Goal: Information Seeking & Learning: Learn about a topic

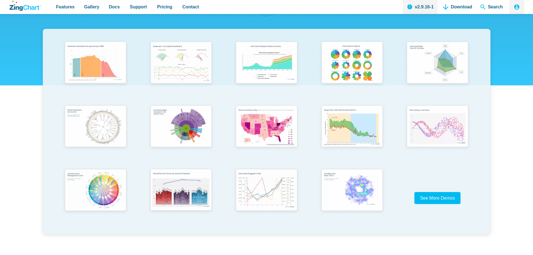
scroll to position [112, 0]
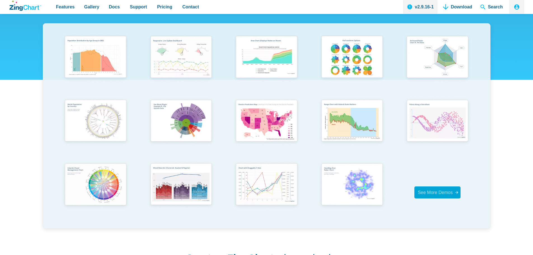
click at [424, 191] on span "See More Demos" at bounding box center [435, 192] width 35 height 5
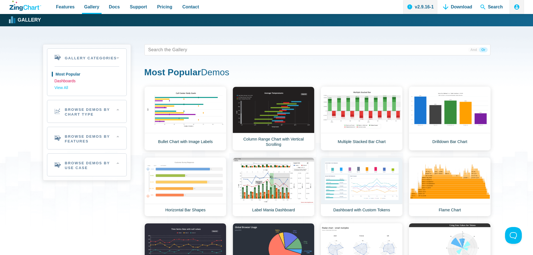
click at [71, 81] on link "Dashboards" at bounding box center [87, 81] width 65 height 7
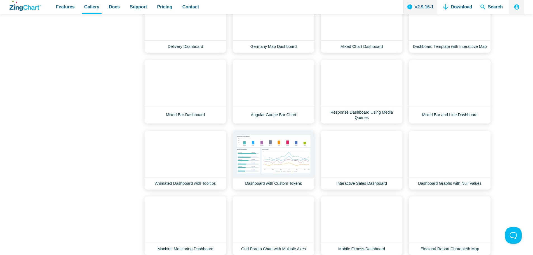
scroll to position [37, 0]
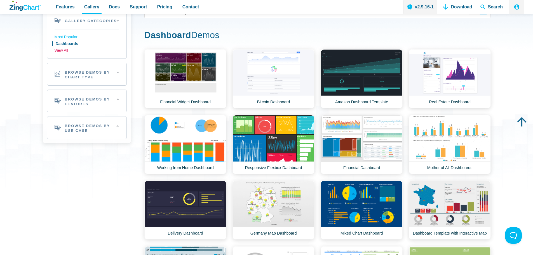
click at [65, 52] on link "View All" at bounding box center [87, 50] width 65 height 7
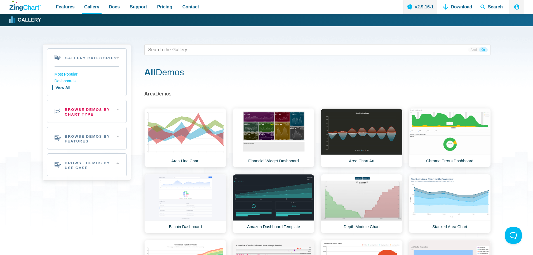
click at [87, 107] on h2 "Browse Demos By Chart Type" at bounding box center [86, 111] width 79 height 22
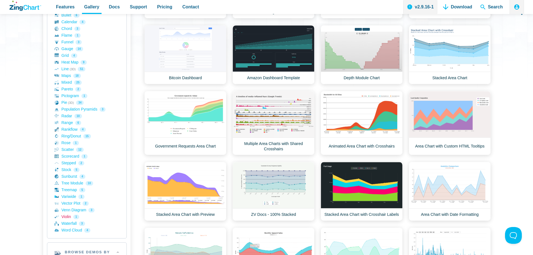
scroll to position [187, 0]
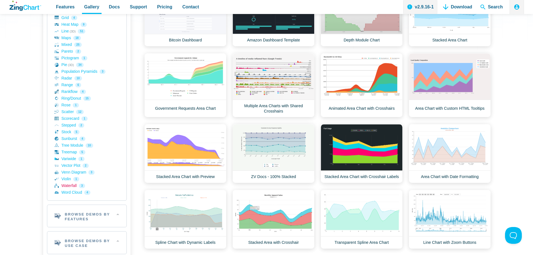
click at [69, 187] on link "Waterfall 3" at bounding box center [87, 185] width 65 height 7
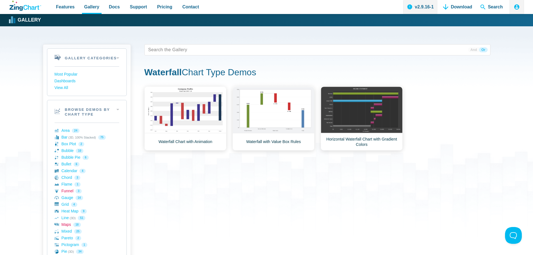
click at [70, 190] on link "Funnel 3" at bounding box center [87, 191] width 65 height 7
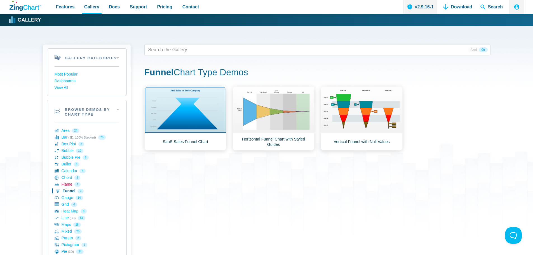
click at [68, 184] on link "Flame 1" at bounding box center [87, 184] width 65 height 7
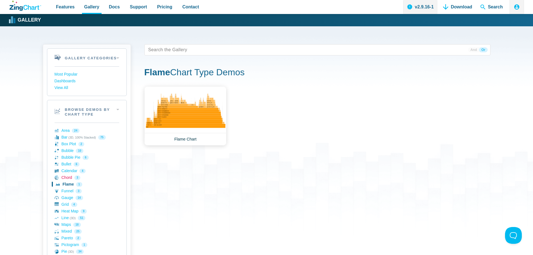
click at [69, 178] on link "Chord 3" at bounding box center [87, 177] width 65 height 7
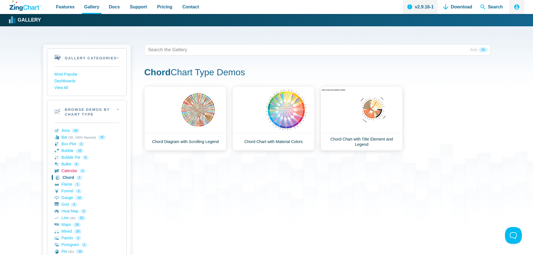
click at [70, 169] on link "Calendar 4" at bounding box center [87, 171] width 65 height 7
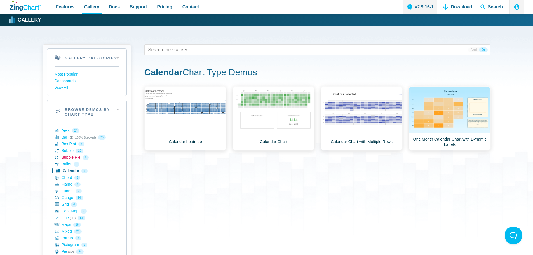
click at [78, 157] on link "Bubble Pie 6" at bounding box center [87, 157] width 65 height 7
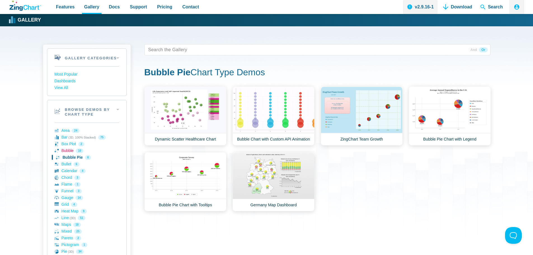
click at [74, 148] on link "Bubble 10" at bounding box center [87, 150] width 65 height 7
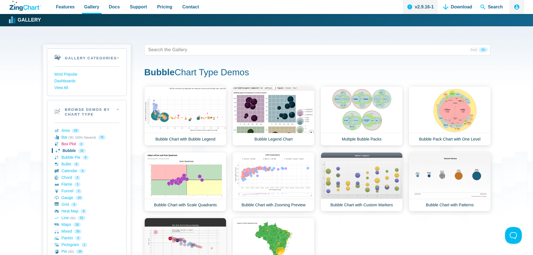
click at [72, 142] on link "Box Plot 2" at bounding box center [87, 144] width 65 height 7
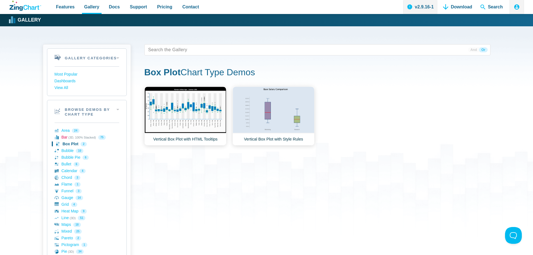
click at [73, 138] on link "Bar (3D, 100% Stacked) 75" at bounding box center [87, 137] width 65 height 7
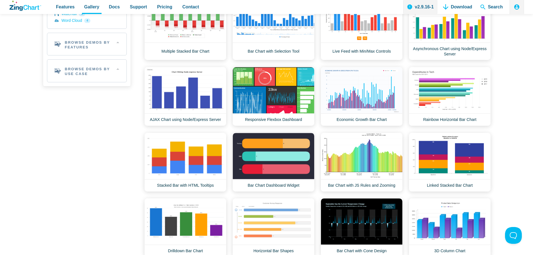
scroll to position [448, 0]
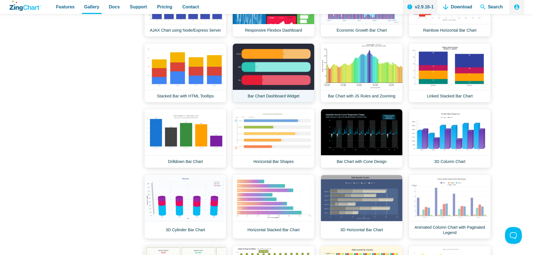
click at [296, 57] on link "Bar Chart Dashboard Widget" at bounding box center [273, 72] width 82 height 59
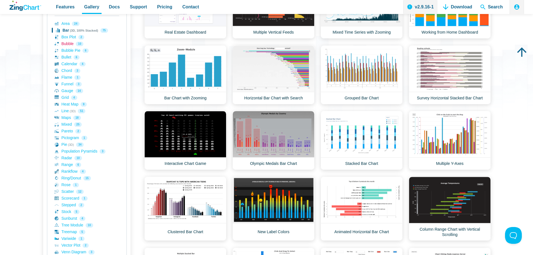
scroll to position [0, 0]
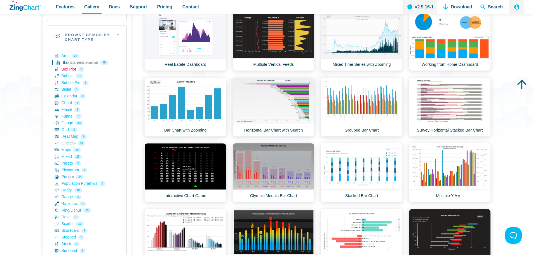
click at [71, 70] on link "Box Plot 2" at bounding box center [87, 69] width 65 height 7
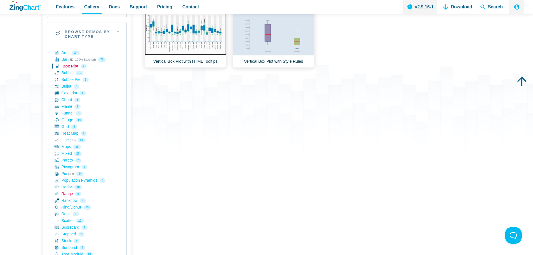
scroll to position [112, 0]
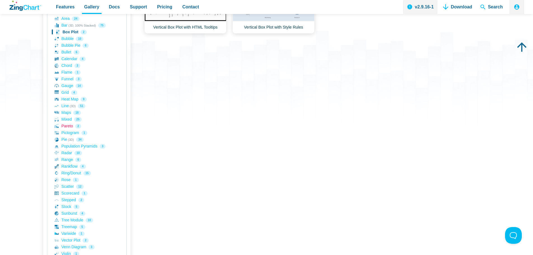
click at [69, 125] on link "Pareto 2" at bounding box center [87, 126] width 65 height 7
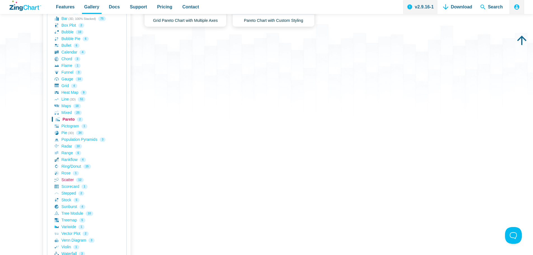
scroll to position [149, 0]
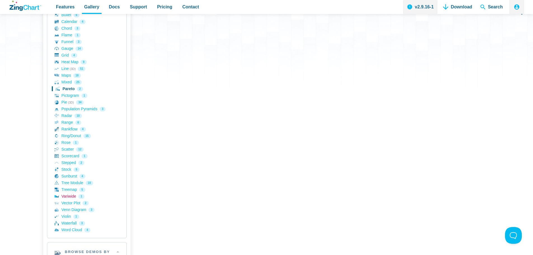
click at [71, 198] on link "Variwide 1" at bounding box center [87, 196] width 65 height 7
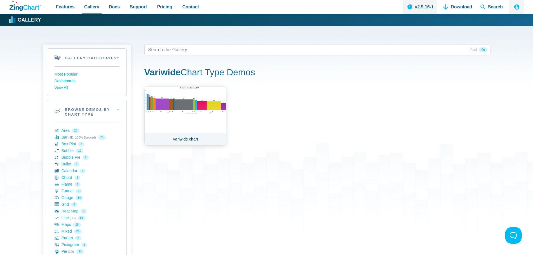
click at [180, 109] on link "Variwide chart" at bounding box center [185, 115] width 82 height 59
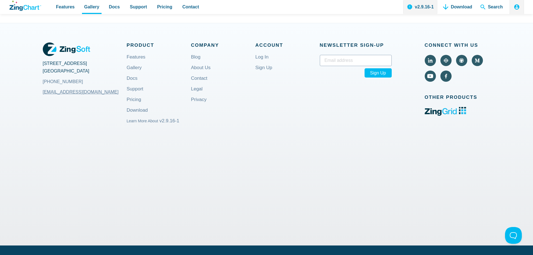
scroll to position [331, 0]
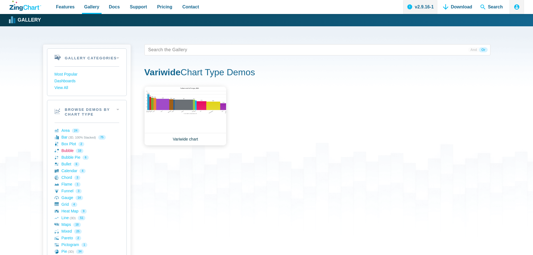
click at [71, 149] on link "Bubble 10" at bounding box center [87, 150] width 65 height 7
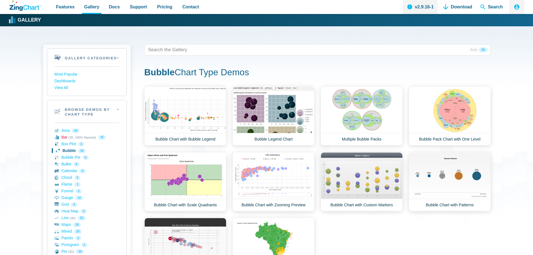
click at [72, 140] on link "Bar (3D, 100% Stacked) 75" at bounding box center [87, 137] width 65 height 7
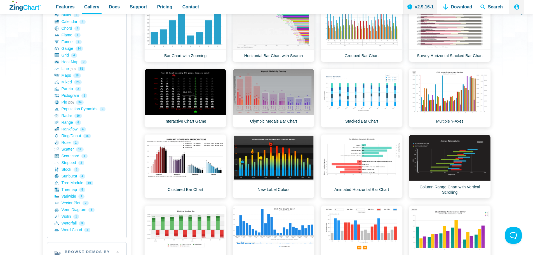
scroll to position [298, 0]
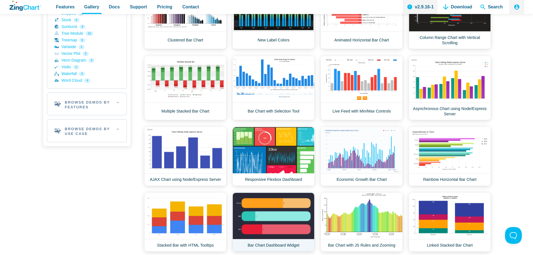
click at [266, 211] on link "Bar Chart Dashboard Widget" at bounding box center [273, 221] width 82 height 59
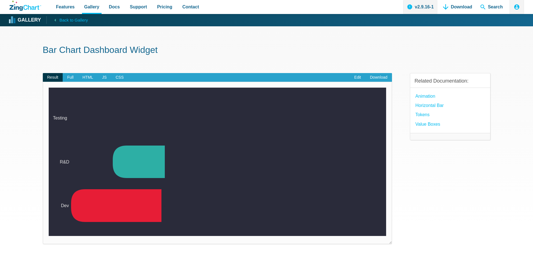
click at [123, 128] on img "App Content" at bounding box center [217, 162] width 337 height 148
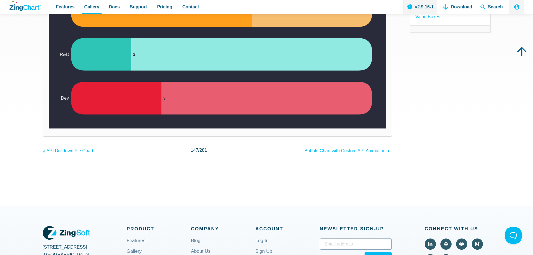
click at [213, 149] on div "API Drilldown Pie Chart 147 / 281 Bubble Chart with Custom API Animation" at bounding box center [217, 149] width 349 height 9
click at [225, 149] on div "API Drilldown Pie Chart 147 / 281 Bubble Chart with Custom API Animation" at bounding box center [217, 149] width 349 height 9
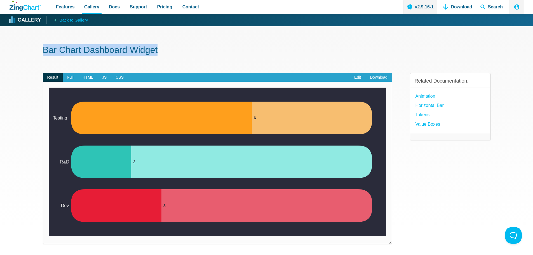
drag, startPoint x: 195, startPoint y: 54, endPoint x: 443, endPoint y: 80, distance: 248.7
click at [143, 52] on h1 "Bar Chart Dashboard Widget" at bounding box center [267, 50] width 448 height 13
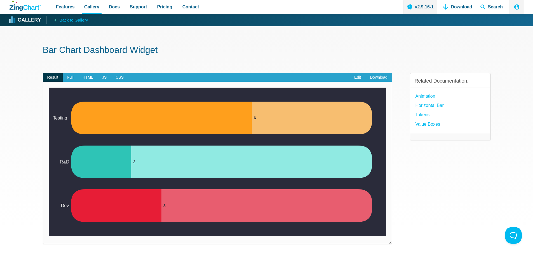
click at [442, 80] on h3 "Related Documentation:" at bounding box center [450, 81] width 71 height 6
click at [356, 74] on link "Edit" at bounding box center [358, 77] width 16 height 9
